Goal: Check status: Check status

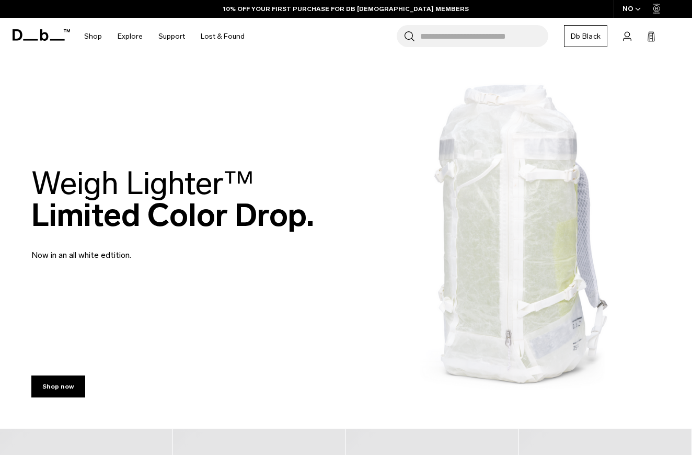
click at [625, 7] on div "NO" at bounding box center [632, 9] width 37 height 18
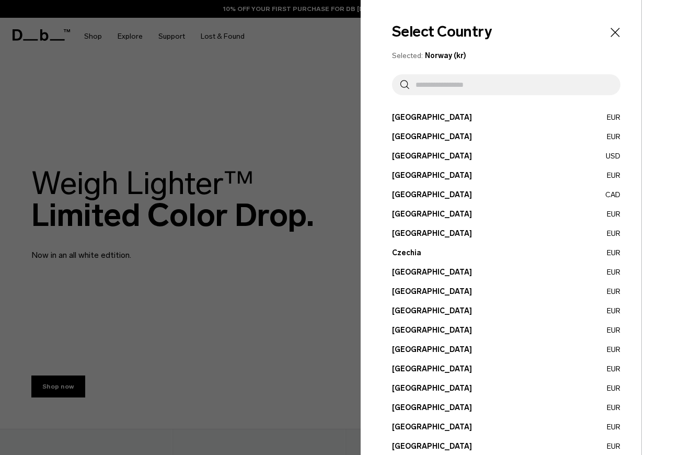
click at [485, 86] on input "text" at bounding box center [510, 84] width 203 height 21
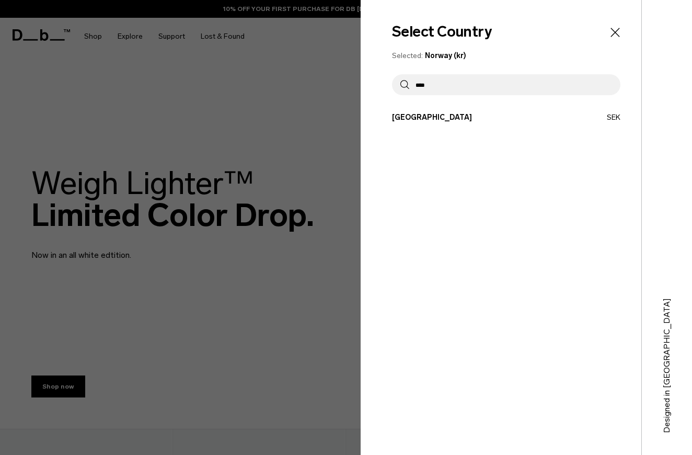
type input "****"
click at [451, 118] on button "Sweden SEK" at bounding box center [506, 117] width 228 height 11
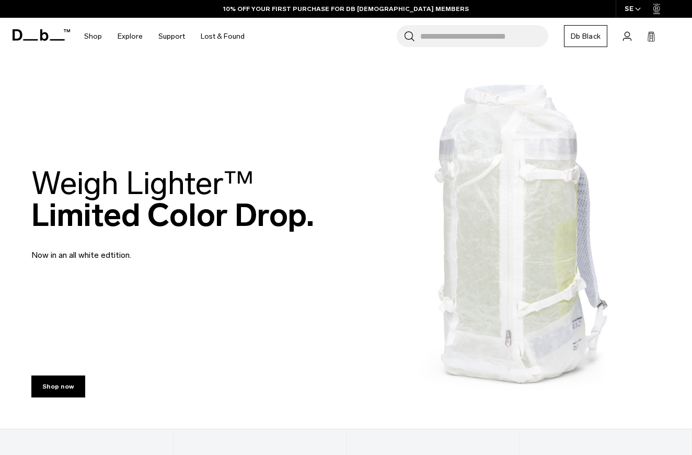
click at [622, 41] on div "Search for Bags, Luggage... Search Close Trending Products All Products Hugger …" at bounding box center [467, 36] width 431 height 37
click at [622, 39] on div "Search for Bags, Luggage... Search Close Trending Products All Products Hugger …" at bounding box center [467, 36] width 431 height 37
click at [626, 37] on icon at bounding box center [627, 36] width 8 height 9
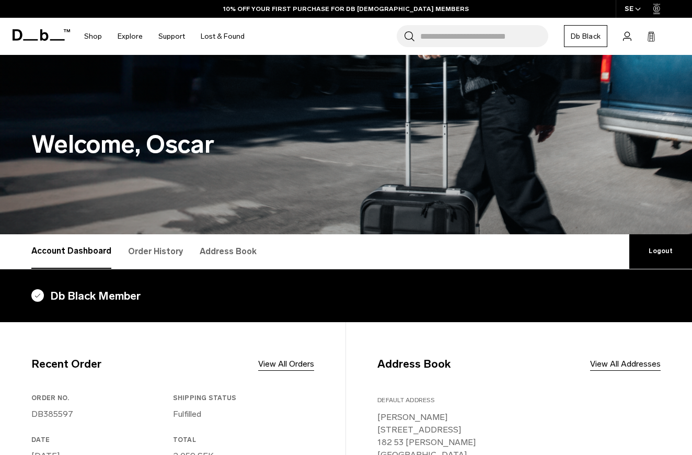
click at [156, 249] on link "Order History" at bounding box center [155, 251] width 55 height 35
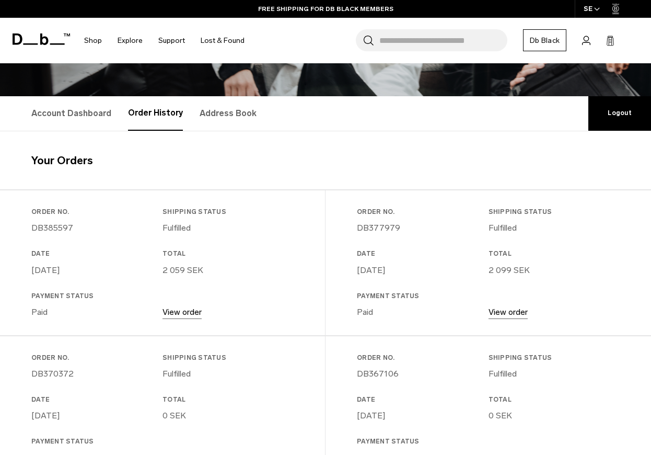
scroll to position [139, 0]
click at [194, 307] on link "View order" at bounding box center [182, 311] width 39 height 10
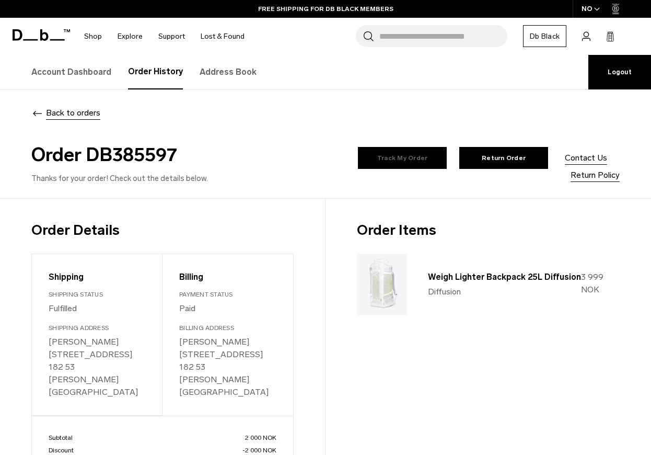
click at [358, 169] on link "Track My Order" at bounding box center [402, 158] width 89 height 22
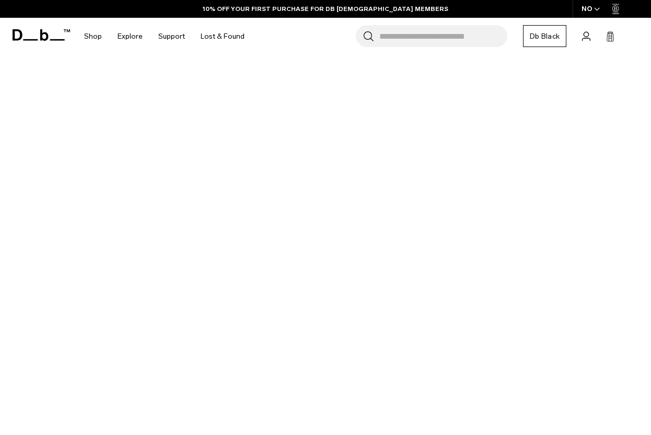
scroll to position [230, 0]
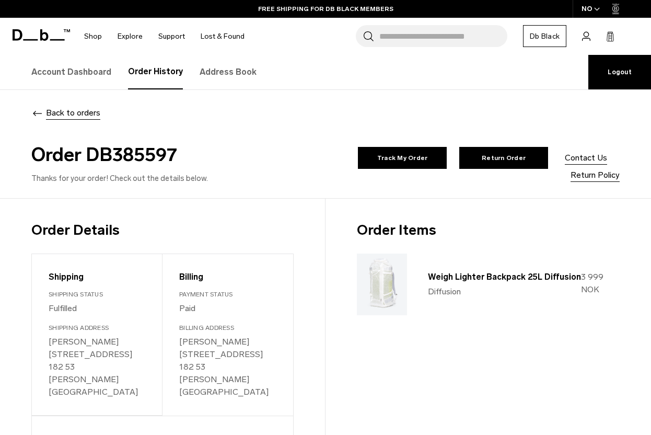
click at [132, 160] on h2 "Order DB385597" at bounding box center [164, 155] width 267 height 28
copy h2 "DB385597"
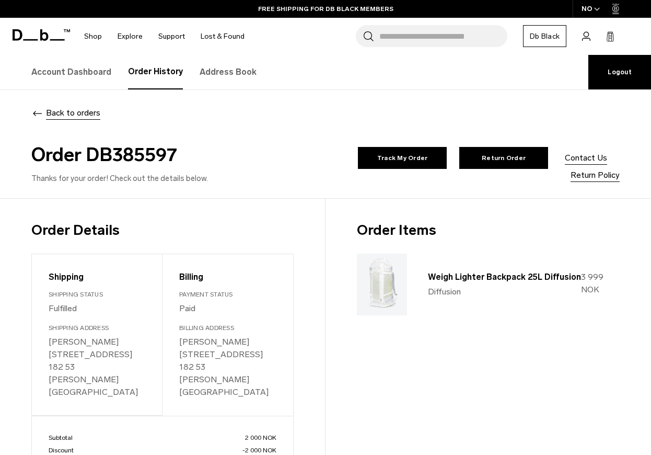
click at [203, 113] on div "Back to orders" at bounding box center [325, 113] width 589 height 13
